Goal: Information Seeking & Learning: Learn about a topic

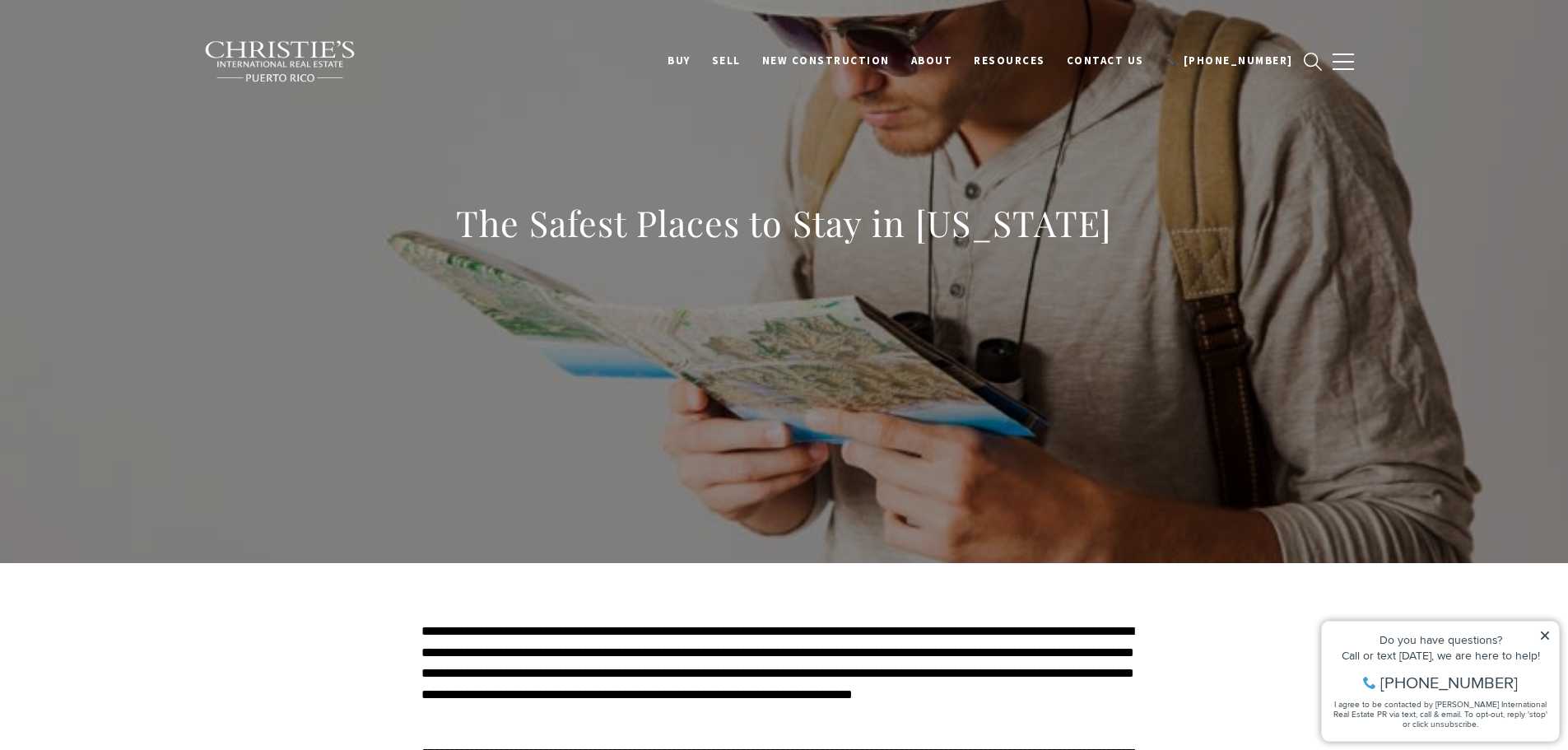
scroll to position [247, 0]
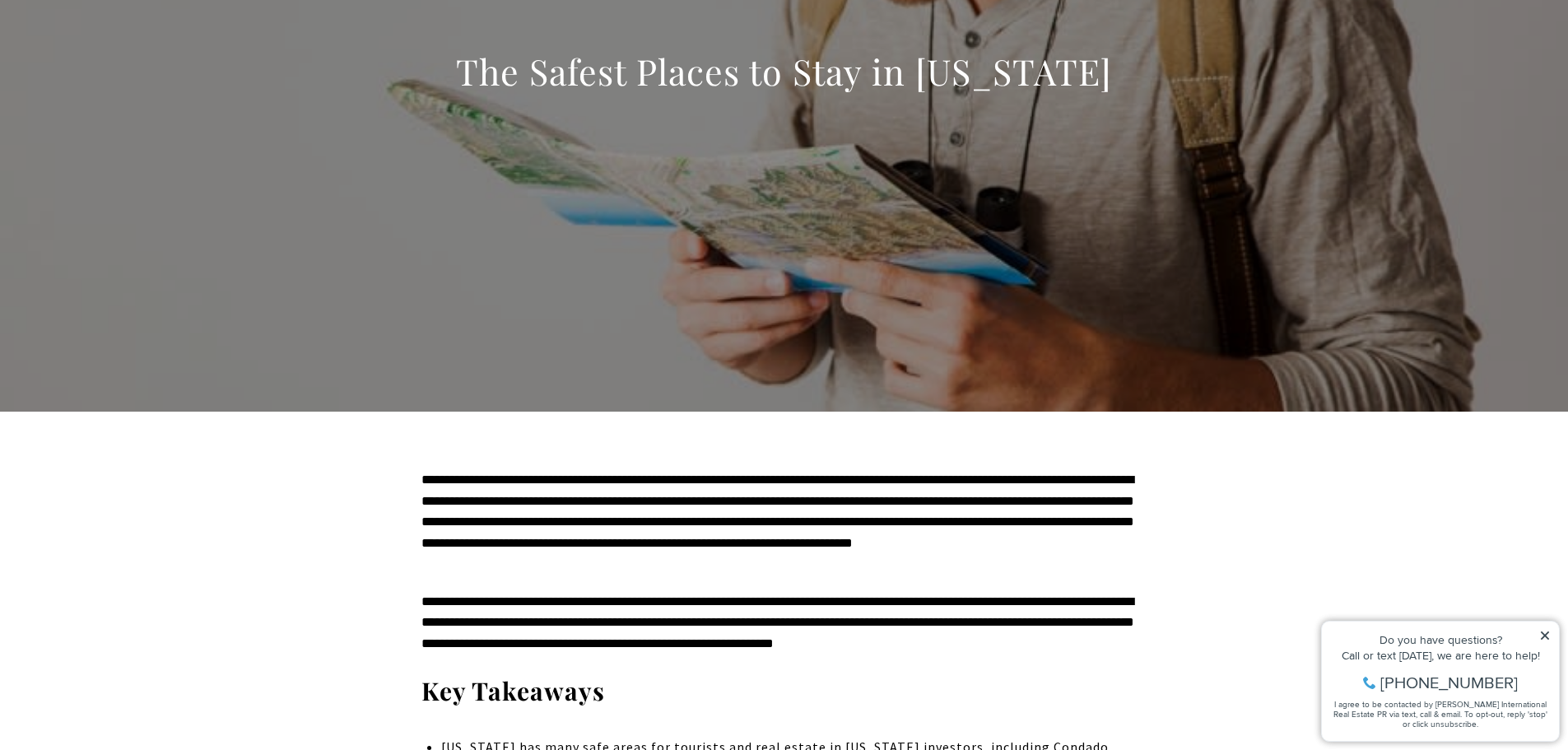
click at [1542, 637] on icon at bounding box center [1544, 635] width 8 height 8
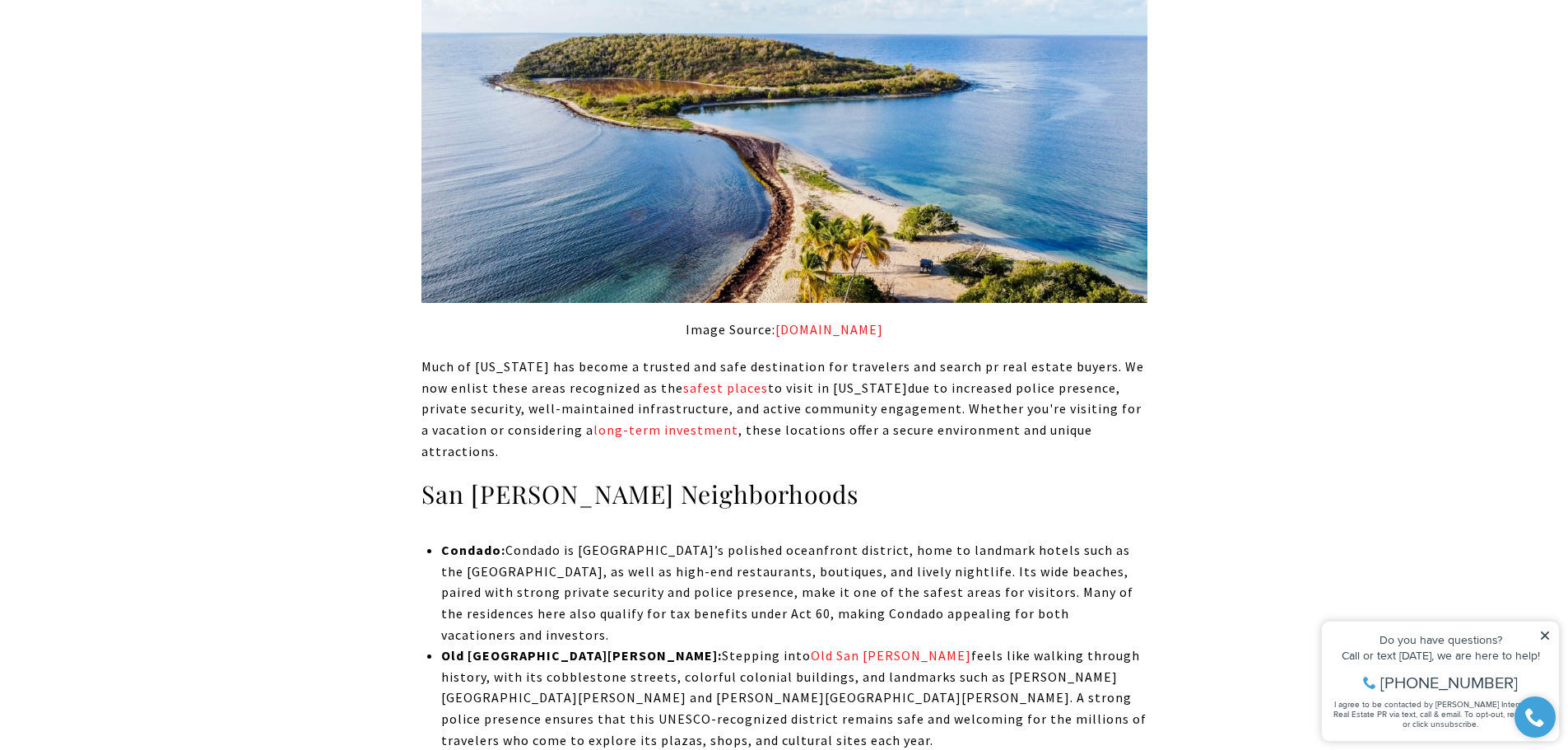
scroll to position [3292, 0]
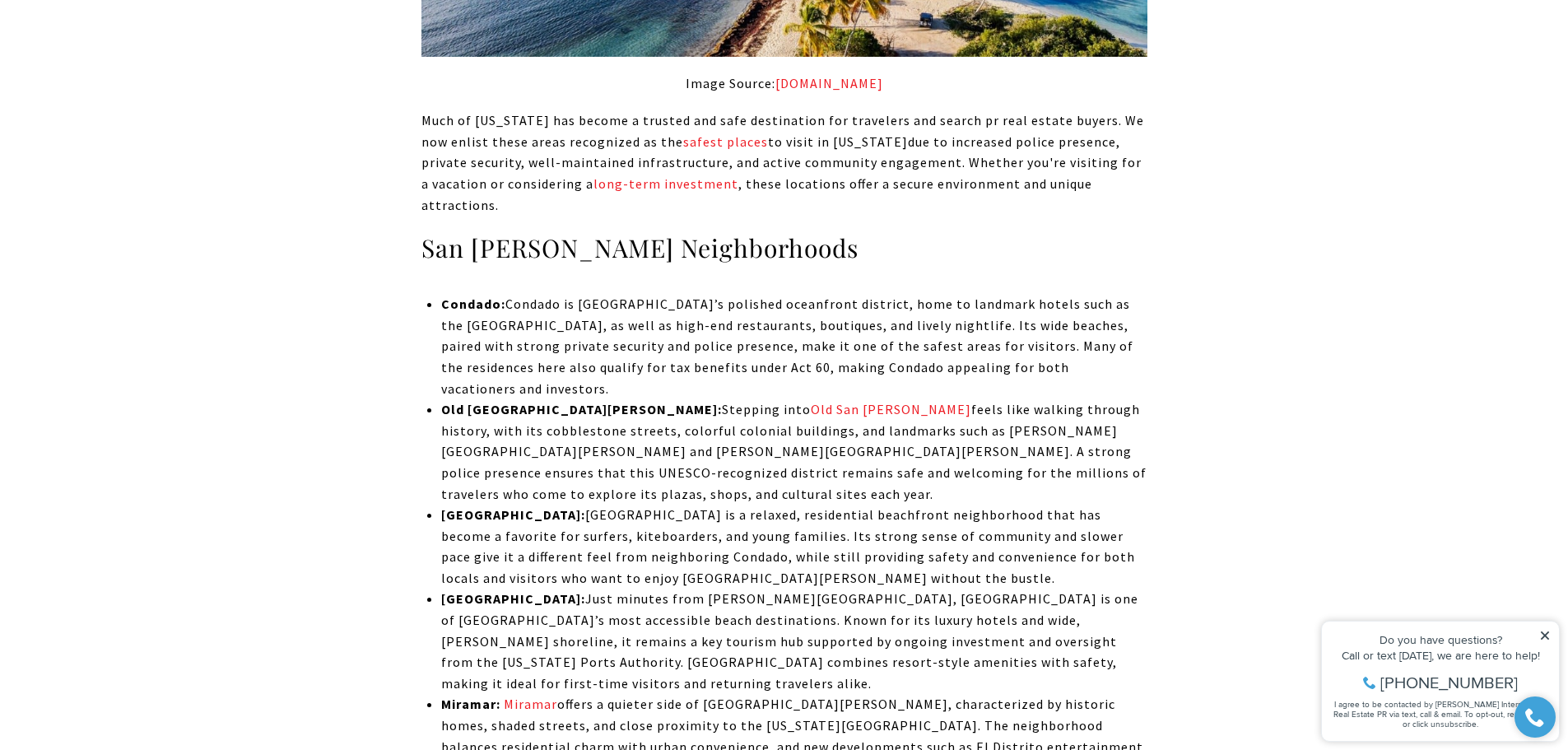
scroll to position [3456, 0]
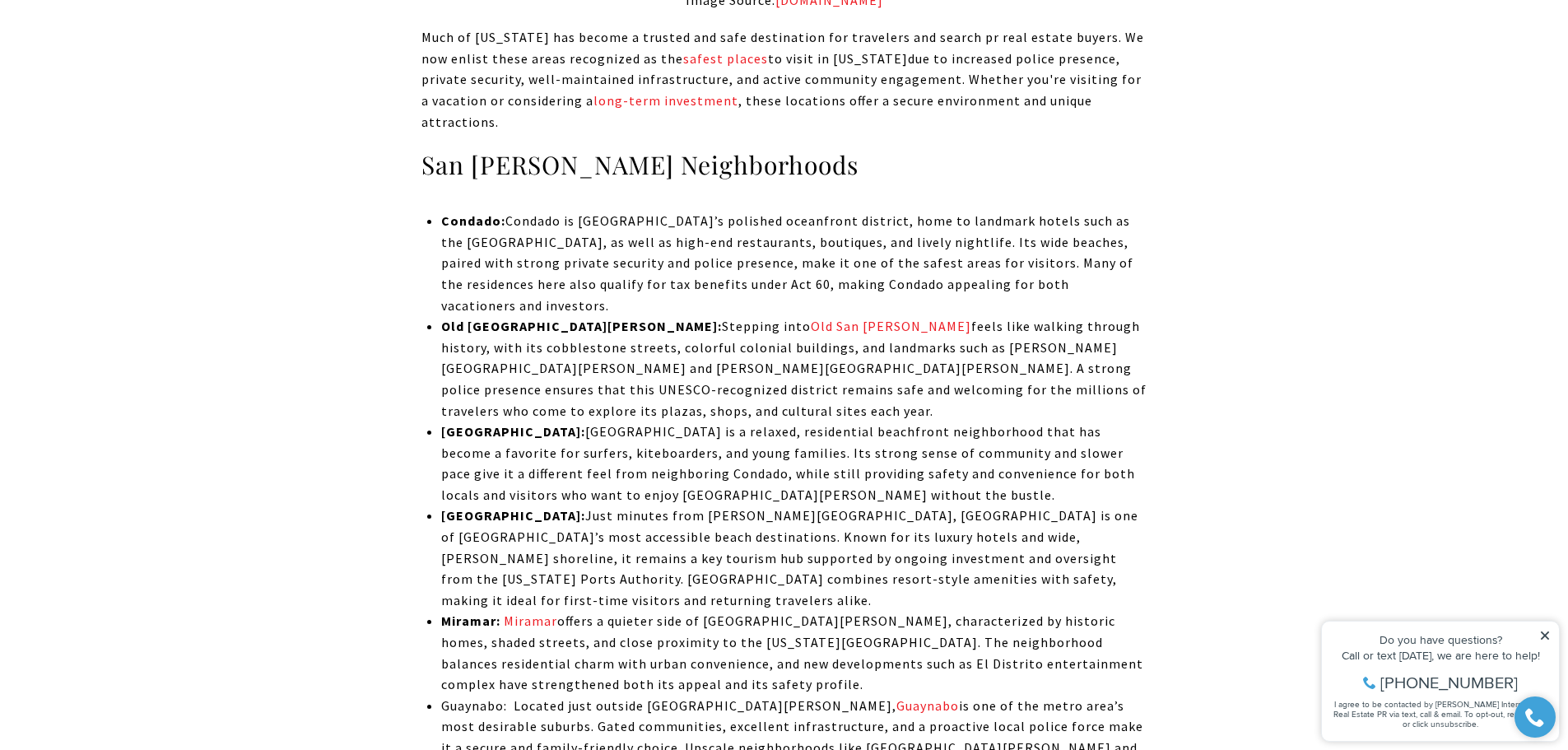
scroll to position [3621, 0]
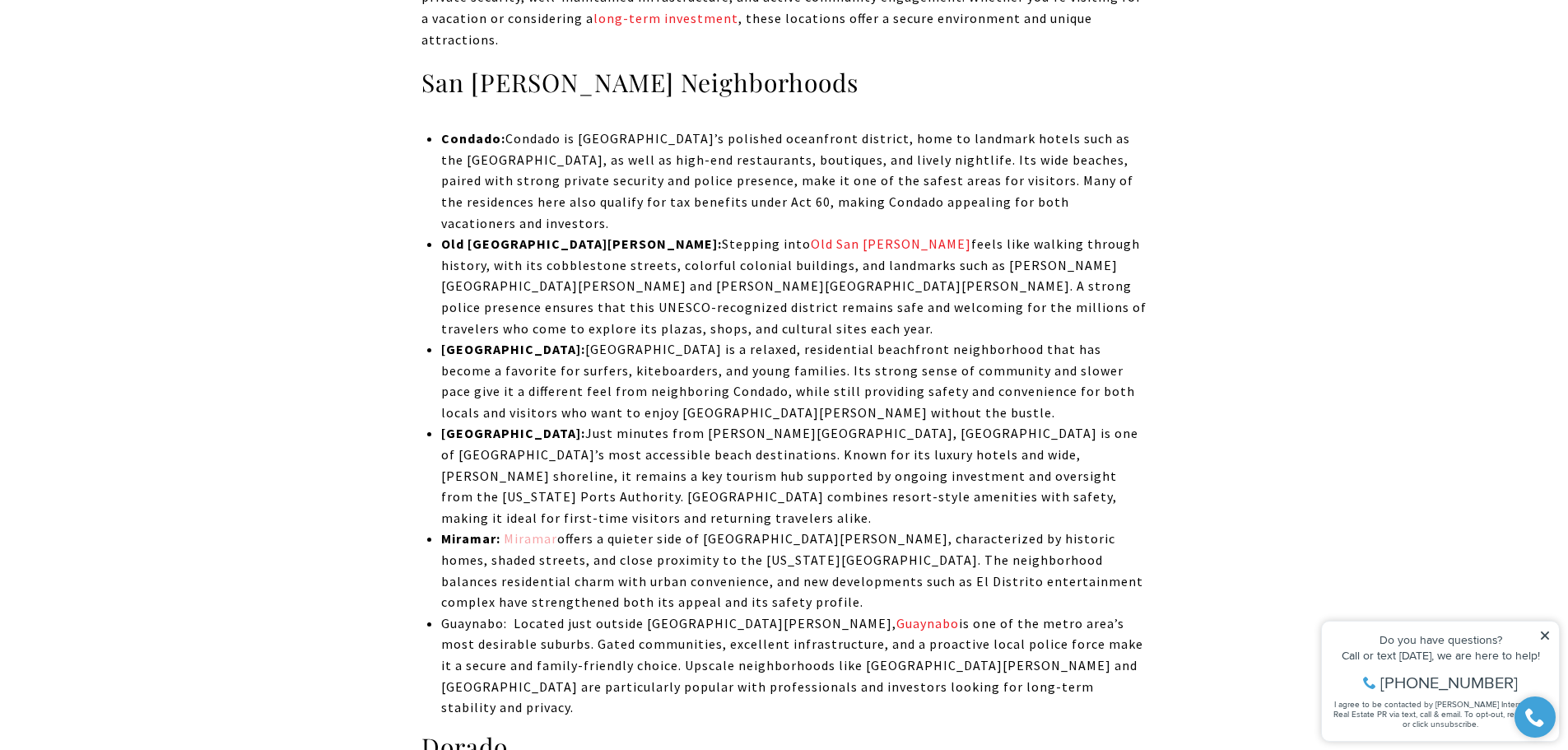
click at [534, 530] on link "Miramar" at bounding box center [529, 538] width 57 height 17
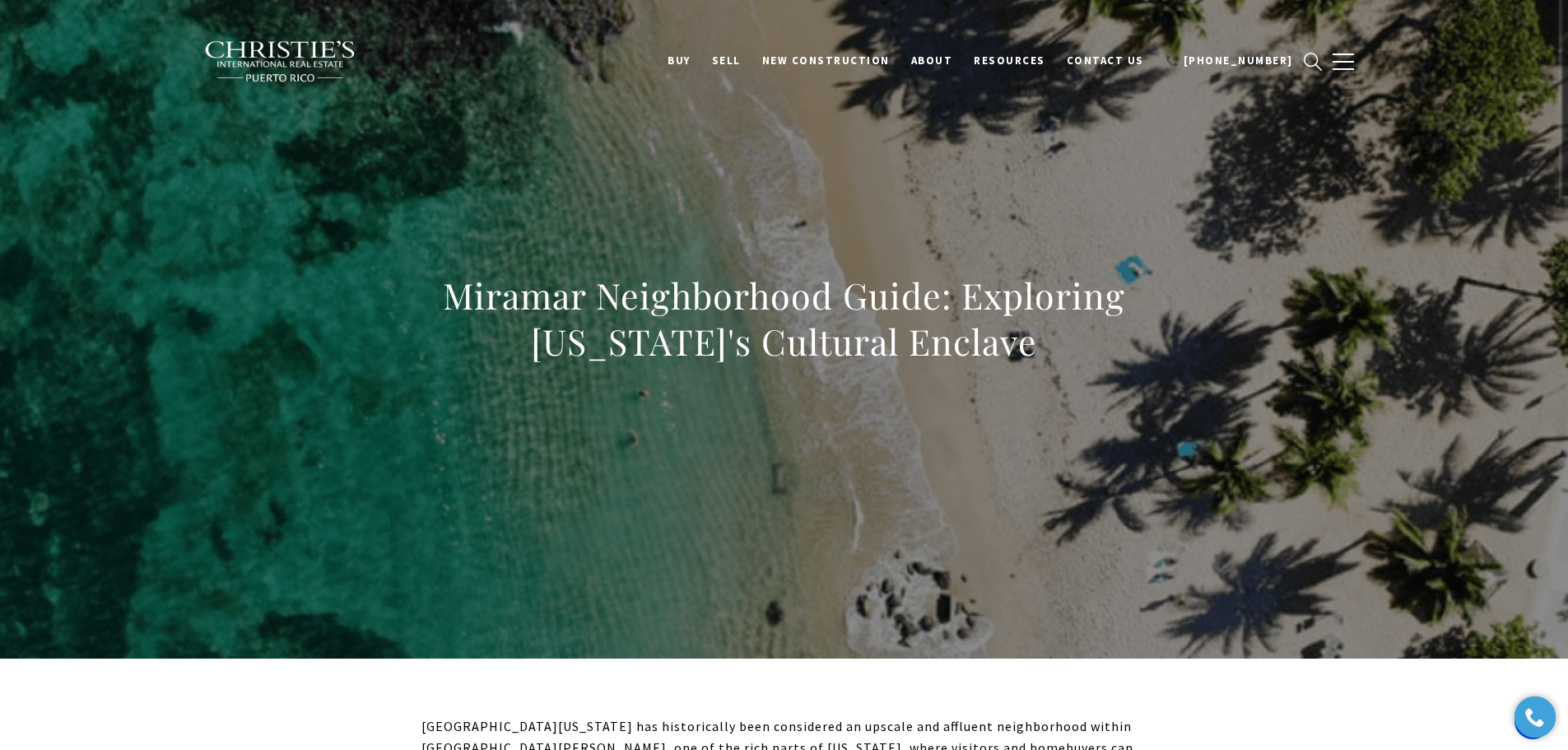
click at [875, 184] on div "Miramar Neighborhood Guide: Exploring [US_STATE]'s Cultural Enclave" at bounding box center [784, 330] width 1152 height 494
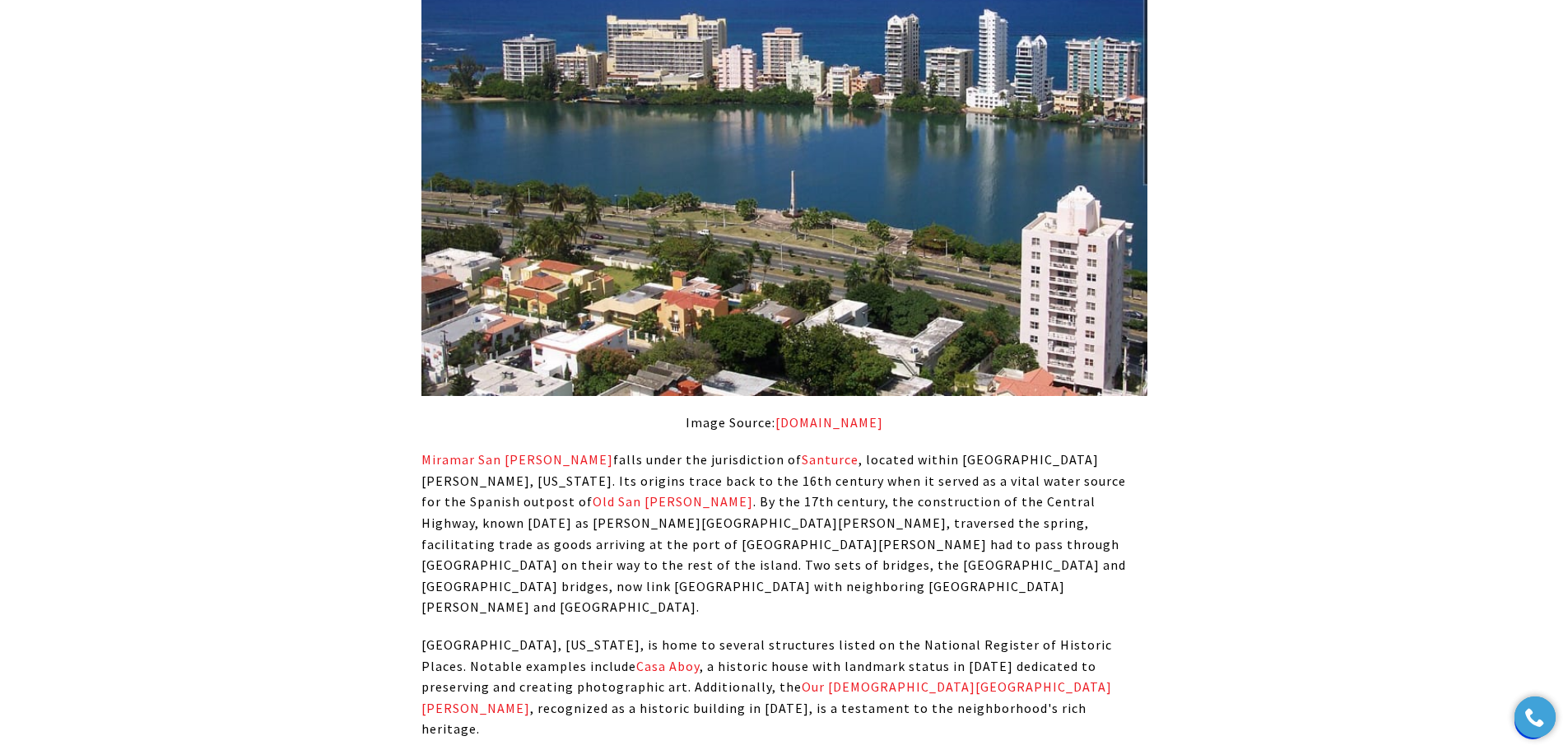
scroll to position [1317, 0]
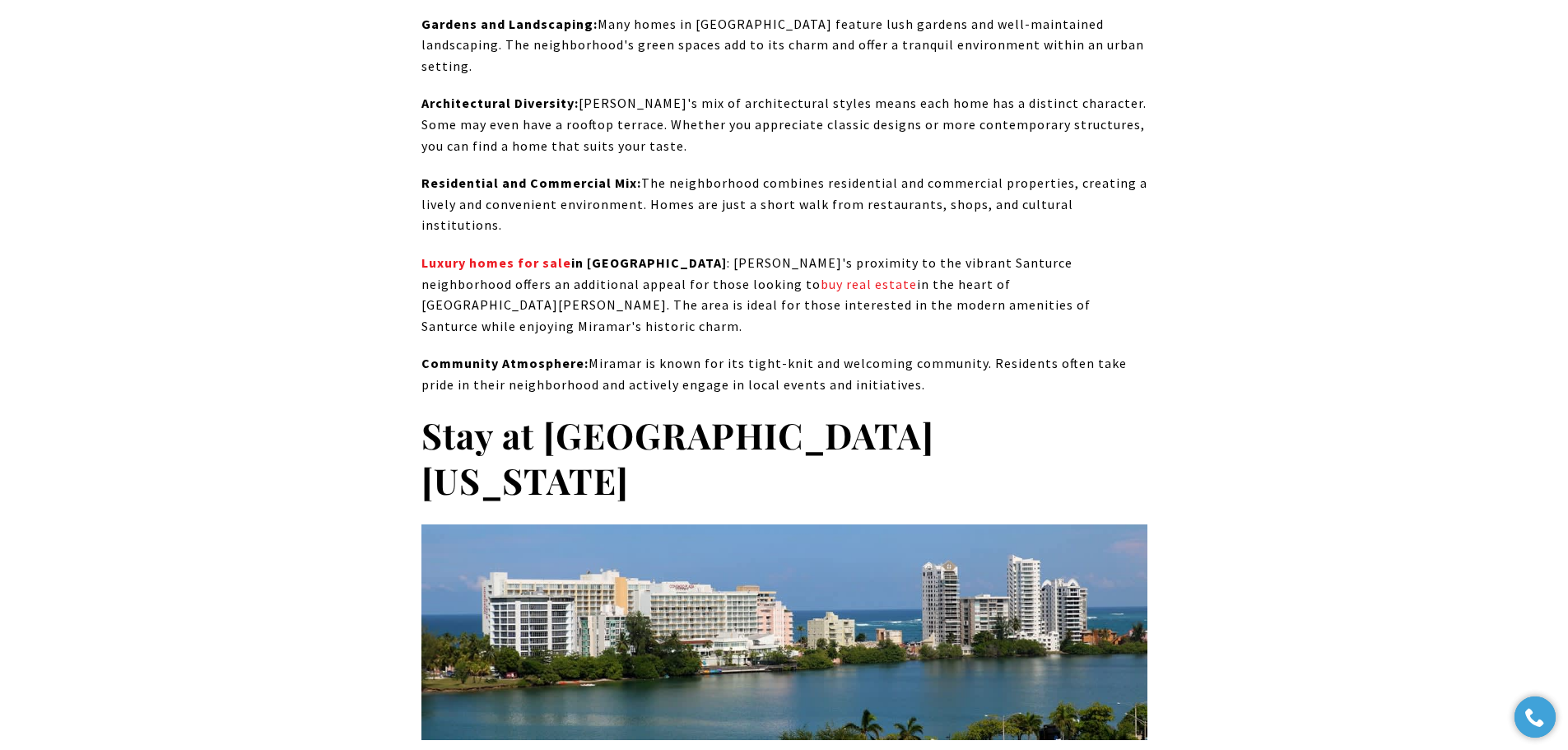
scroll to position [8559, 0]
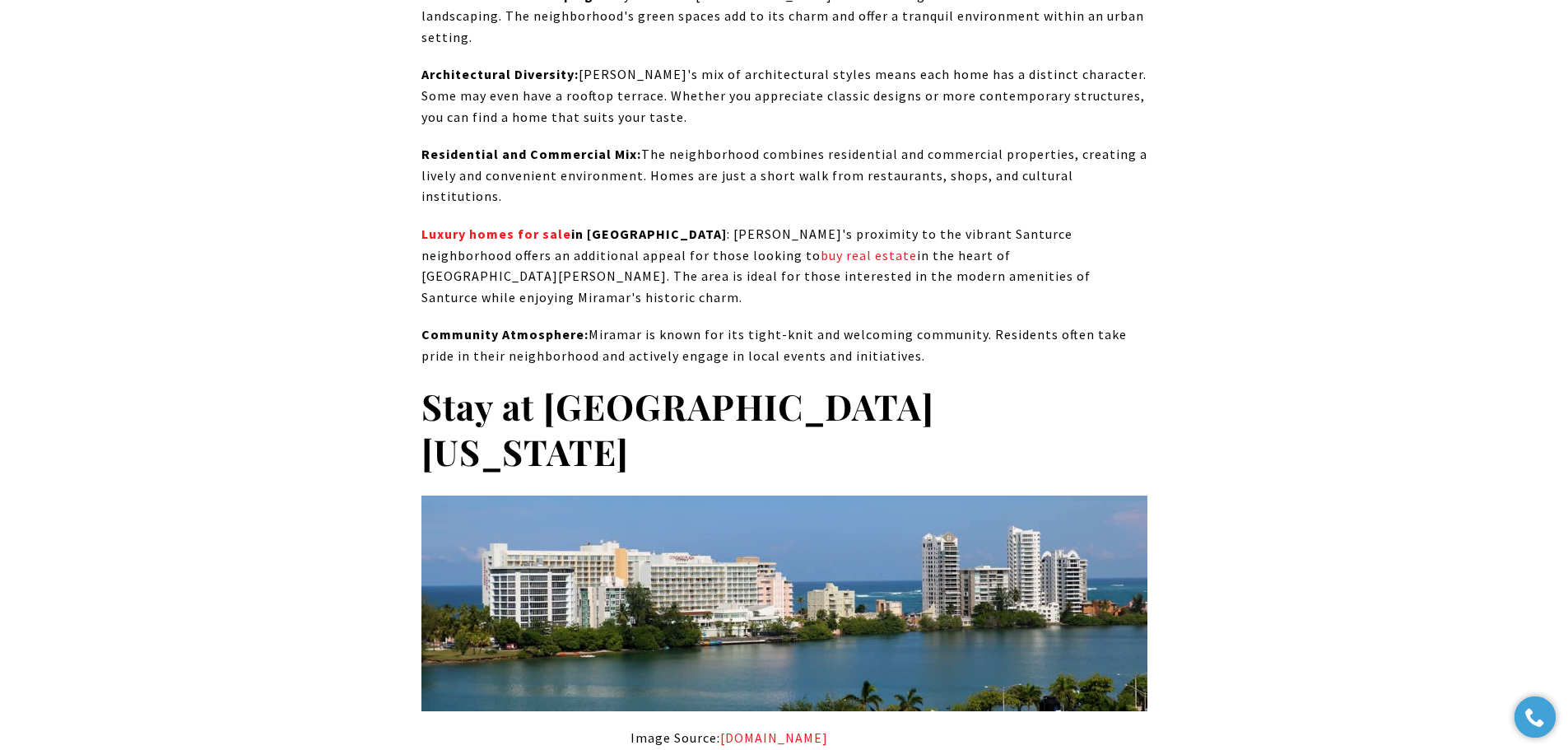
drag, startPoint x: 410, startPoint y: 313, endPoint x: 687, endPoint y: 302, distance: 277.2
click at [687, 302] on div "[GEOGRAPHIC_DATA][US_STATE] has historically been considered an upscale and aff…" at bounding box center [784, 73] width 1152 height 15833
copy strong "Courtyard by Marriott [GEOGRAPHIC_DATA][PERSON_NAME]"
